Goal: Complete application form: Complete application form

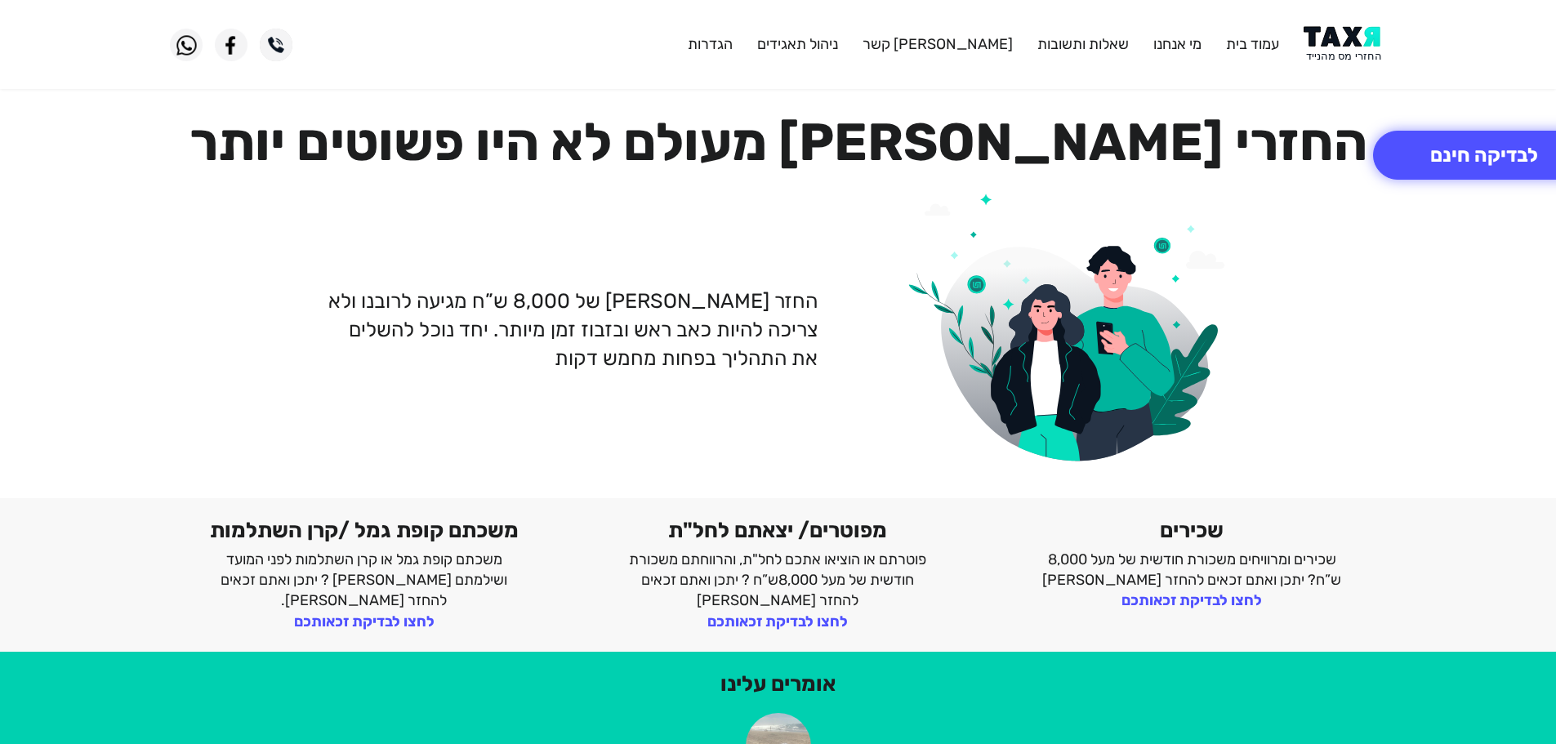
click at [1326, 47] on img at bounding box center [1345, 44] width 83 height 37
click at [1495, 164] on button "לבדיקה חינם" at bounding box center [1484, 155] width 222 height 49
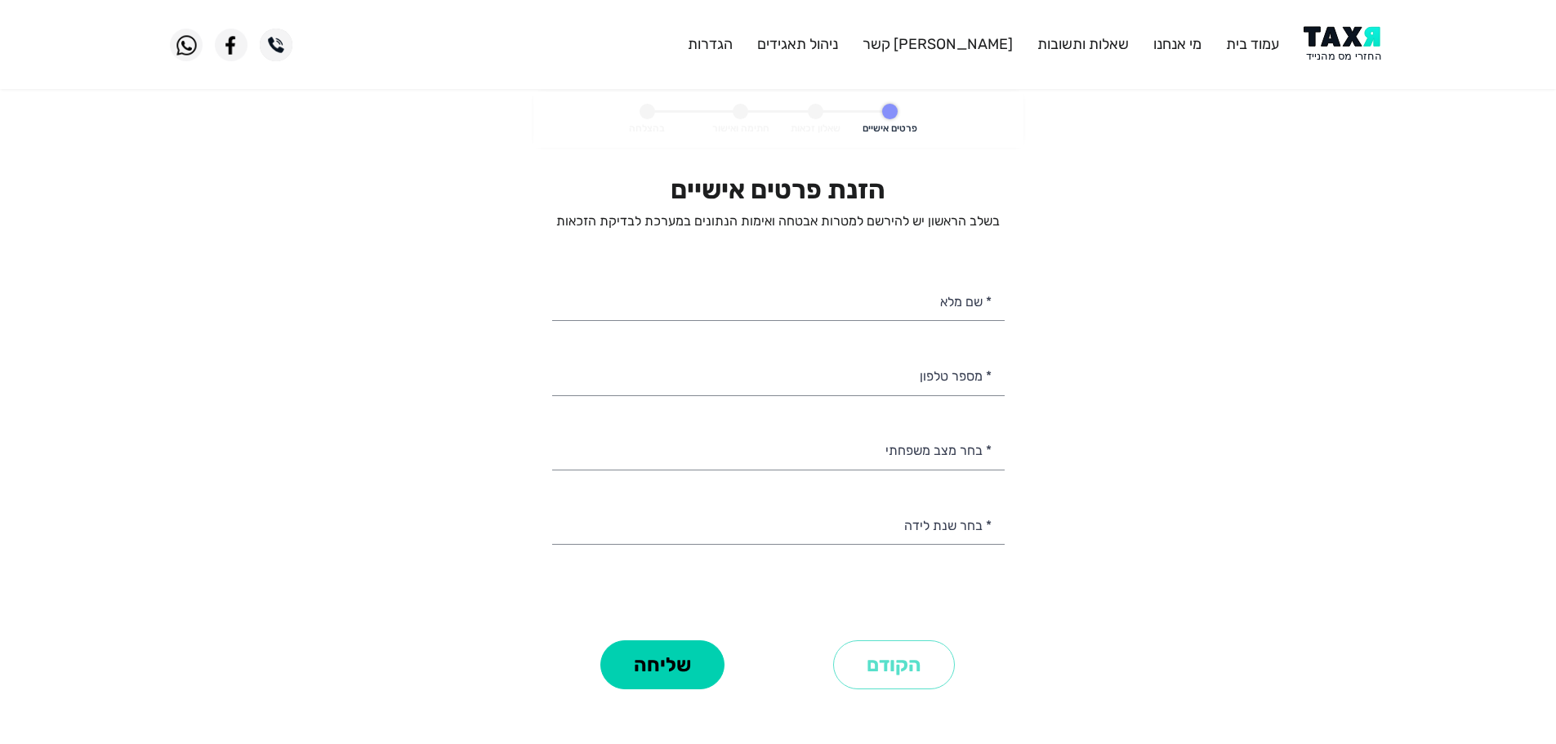
select select
click at [918, 294] on input "* שם מלא" at bounding box center [778, 300] width 453 height 42
type input "[PERSON_NAME]"
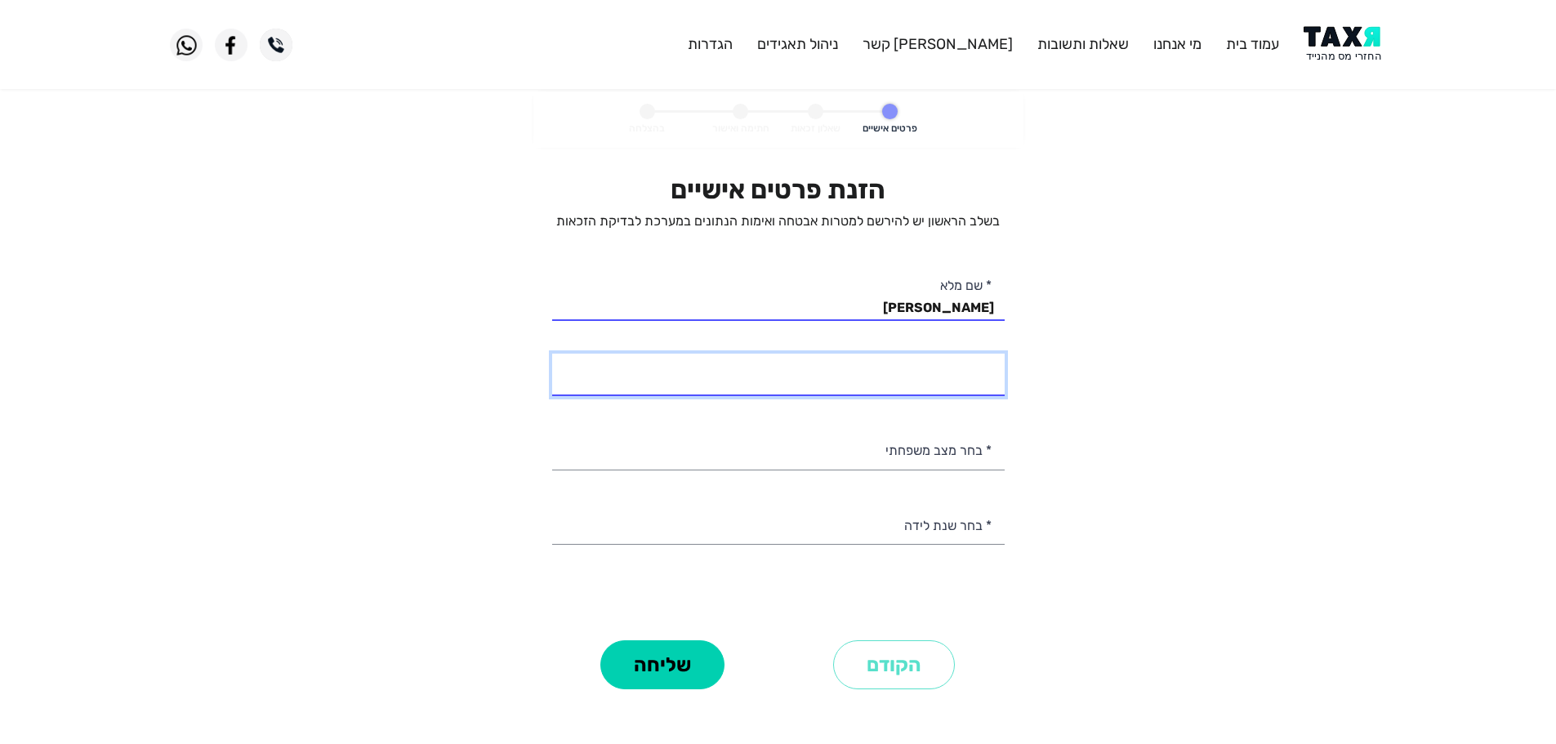
click at [900, 368] on input "* מספר טלפון" at bounding box center [778, 375] width 453 height 42
type input "054-5345198"
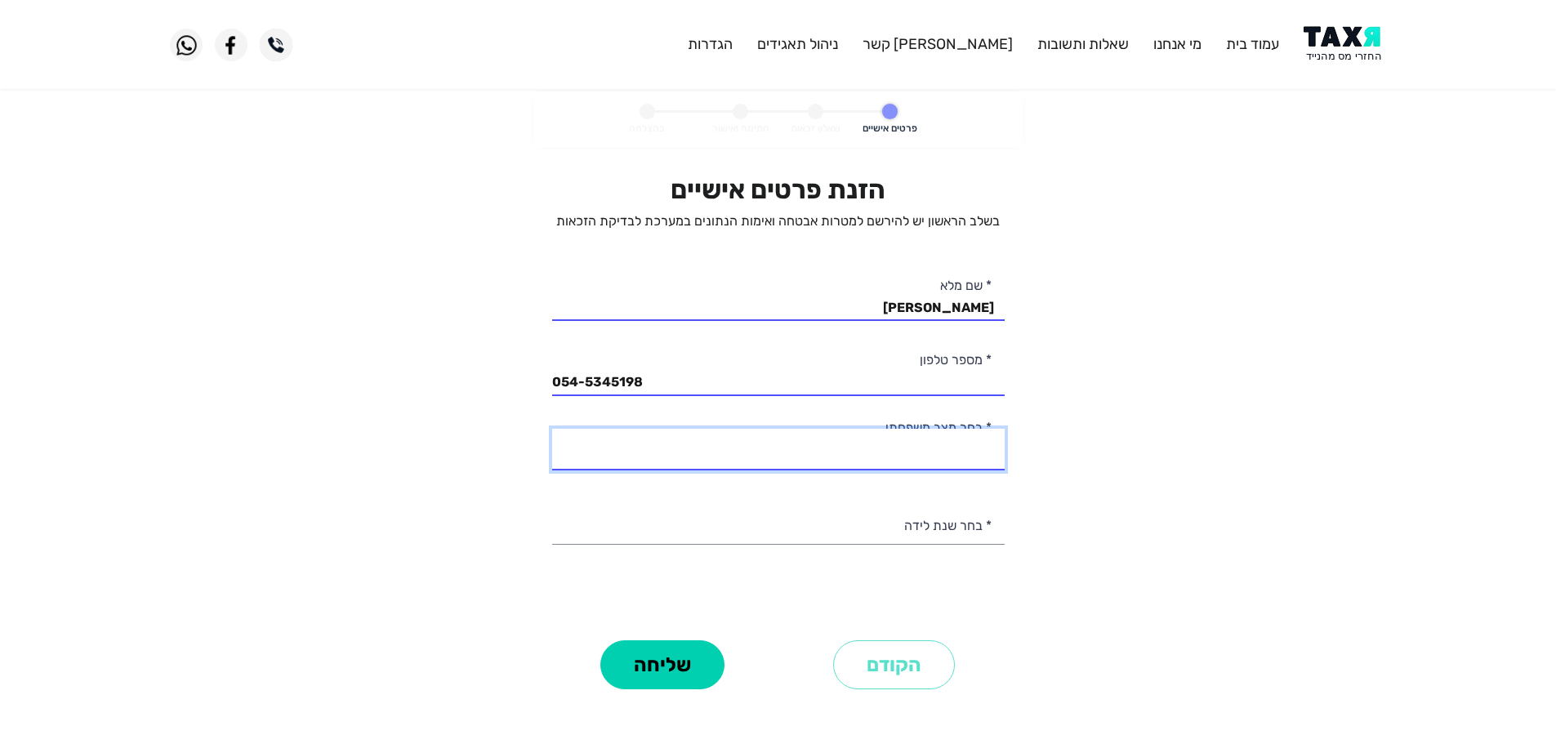
click at [960, 447] on select "רווק/ה נשוי/אה גרוש/ה אלמן/נה" at bounding box center [778, 450] width 453 height 42
select select "1: Single"
click at [552, 429] on select "רווק/ה נשוי/אה גרוש/ה אלמן/נה" at bounding box center [778, 450] width 453 height 42
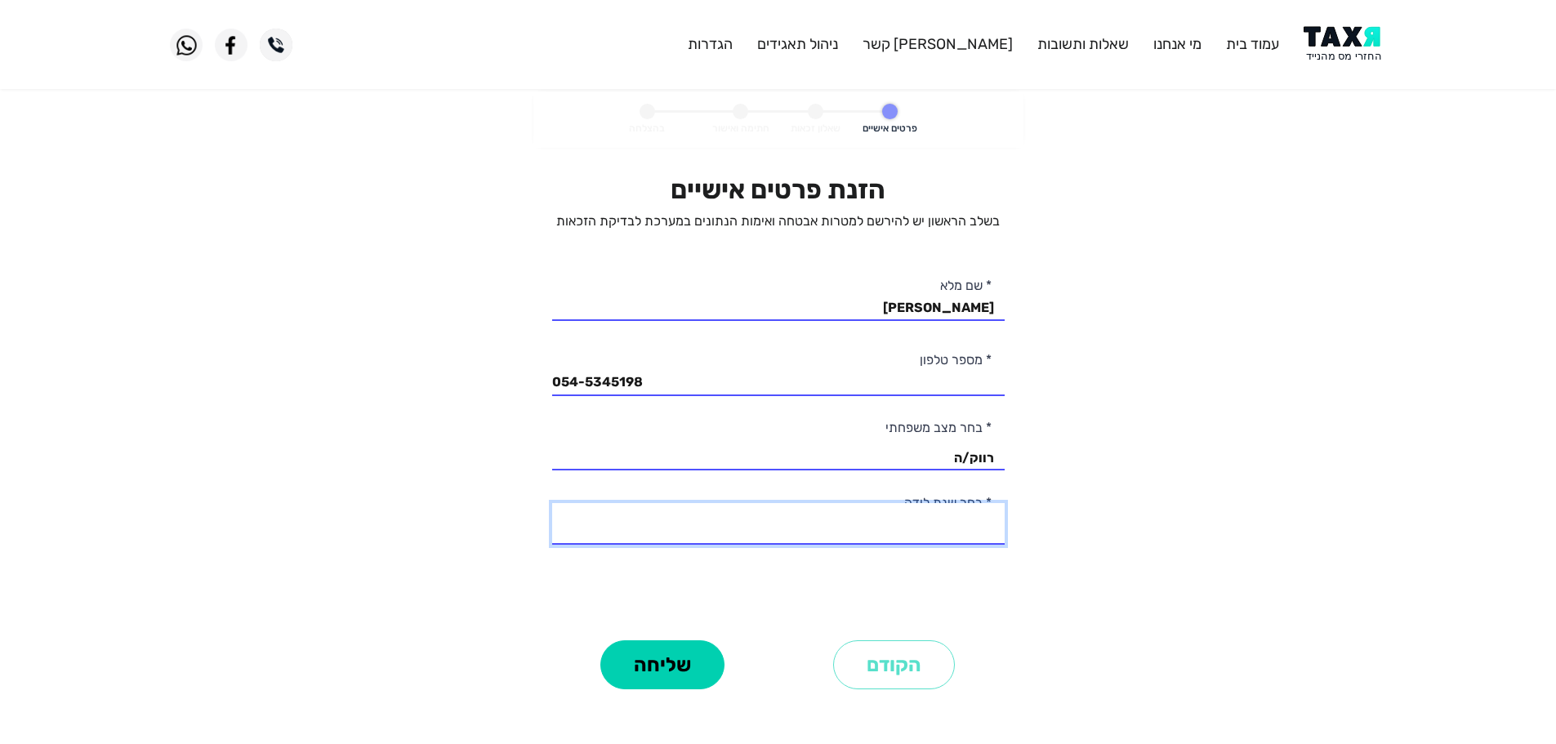
click at [966, 524] on select "2003 2002 2001 2000 1999 1998 1997 1996 1995 1994 1993 1992 1991 1990 1989 1988…" at bounding box center [778, 524] width 453 height 42
select select "8: 1996"
click at [552, 503] on select "2003 2002 2001 2000 1999 1998 1997 1996 1995 1994 1993 1992 1991 1990 1989 1988…" at bounding box center [778, 524] width 453 height 42
click at [684, 665] on button "שליחה" at bounding box center [662, 664] width 124 height 49
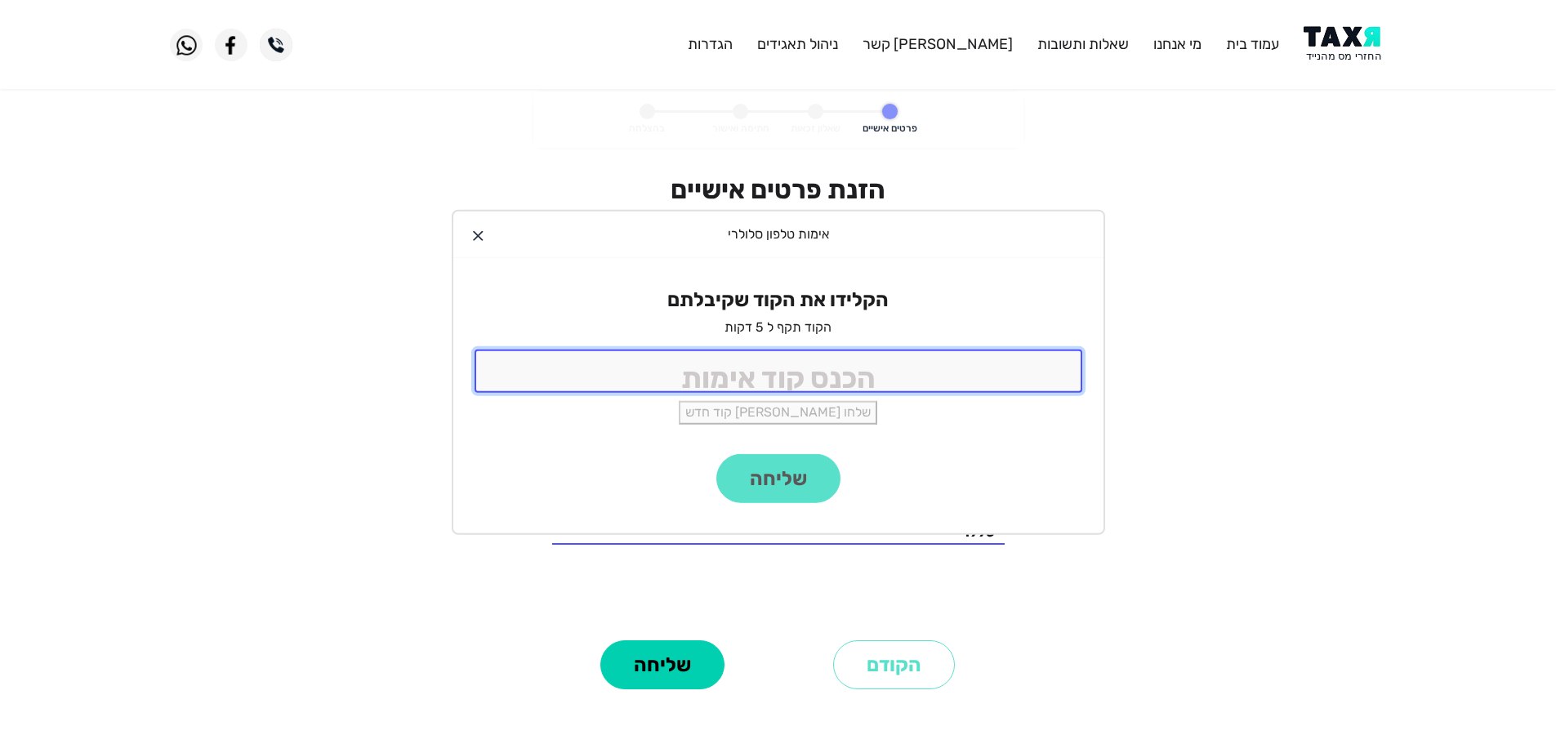
click at [908, 369] on input "tel" at bounding box center [779, 371] width 608 height 43
type input "9988"
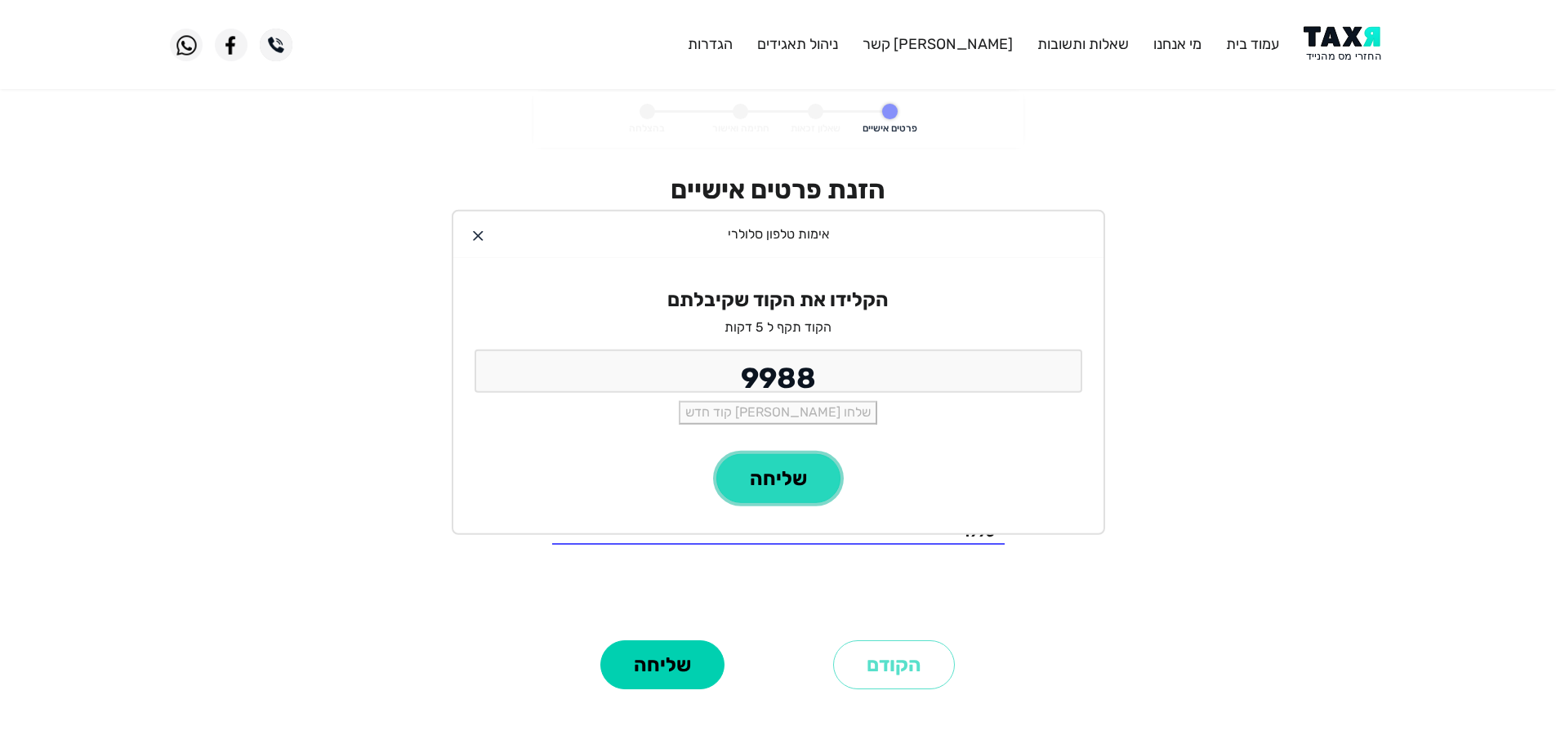
click at [819, 471] on button "שליחה" at bounding box center [778, 478] width 124 height 49
